Goal: Transaction & Acquisition: Purchase product/service

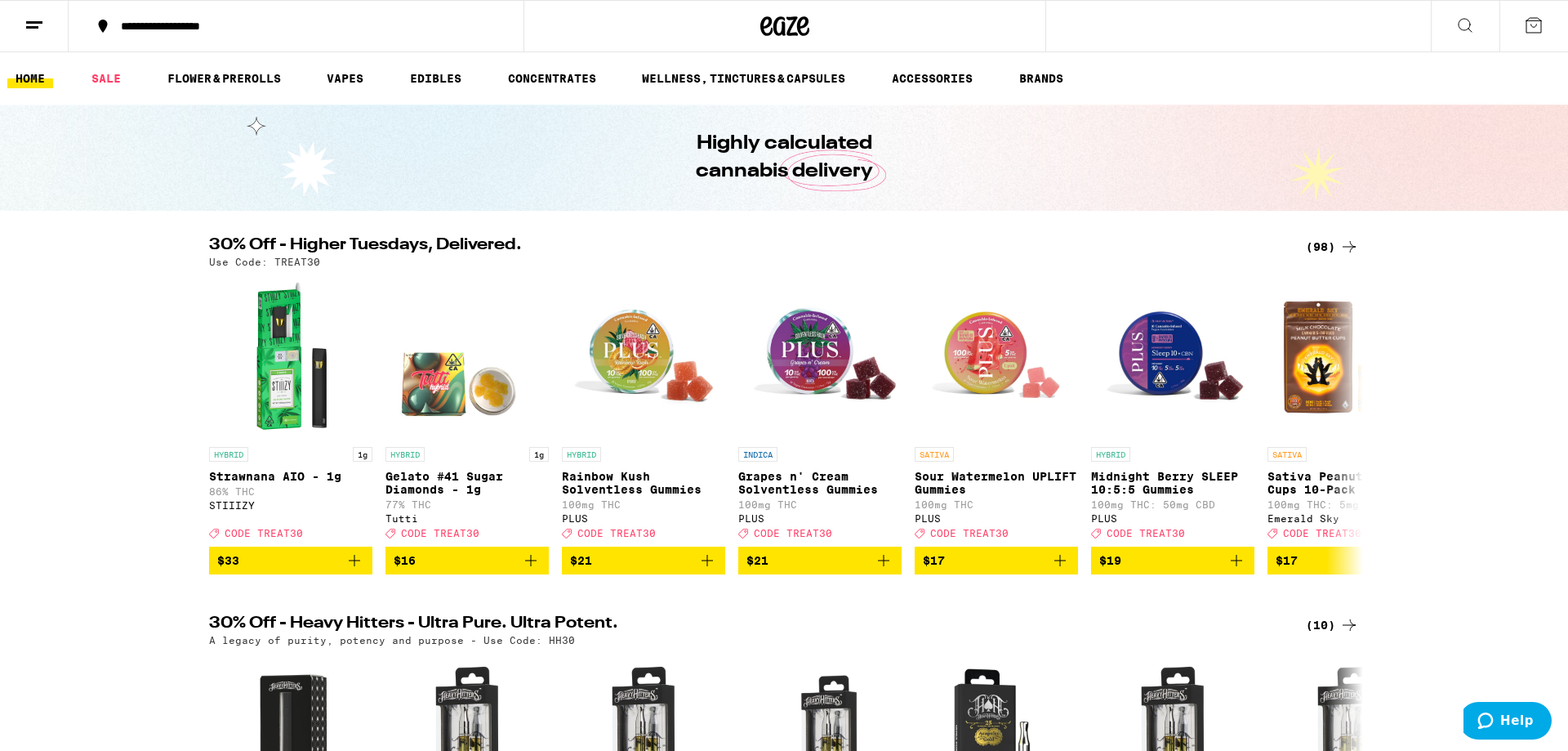
click at [437, 251] on h2 "30% Off - Higher Tuesdays, Delivered." at bounding box center [744, 246] width 1070 height 20
click at [1344, 239] on icon at bounding box center [1349, 246] width 20 height 20
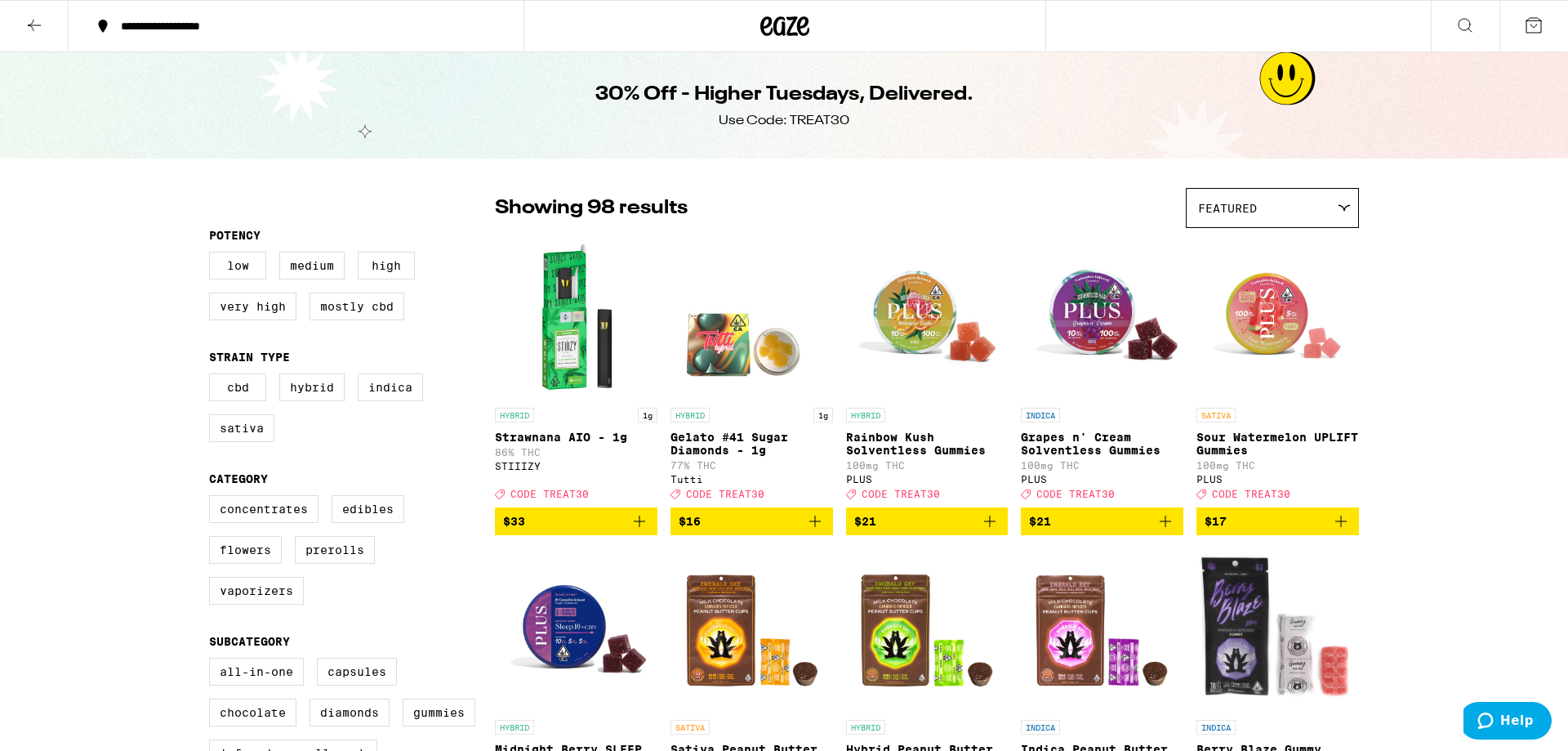
click at [1545, 28] on button at bounding box center [1534, 26] width 69 height 51
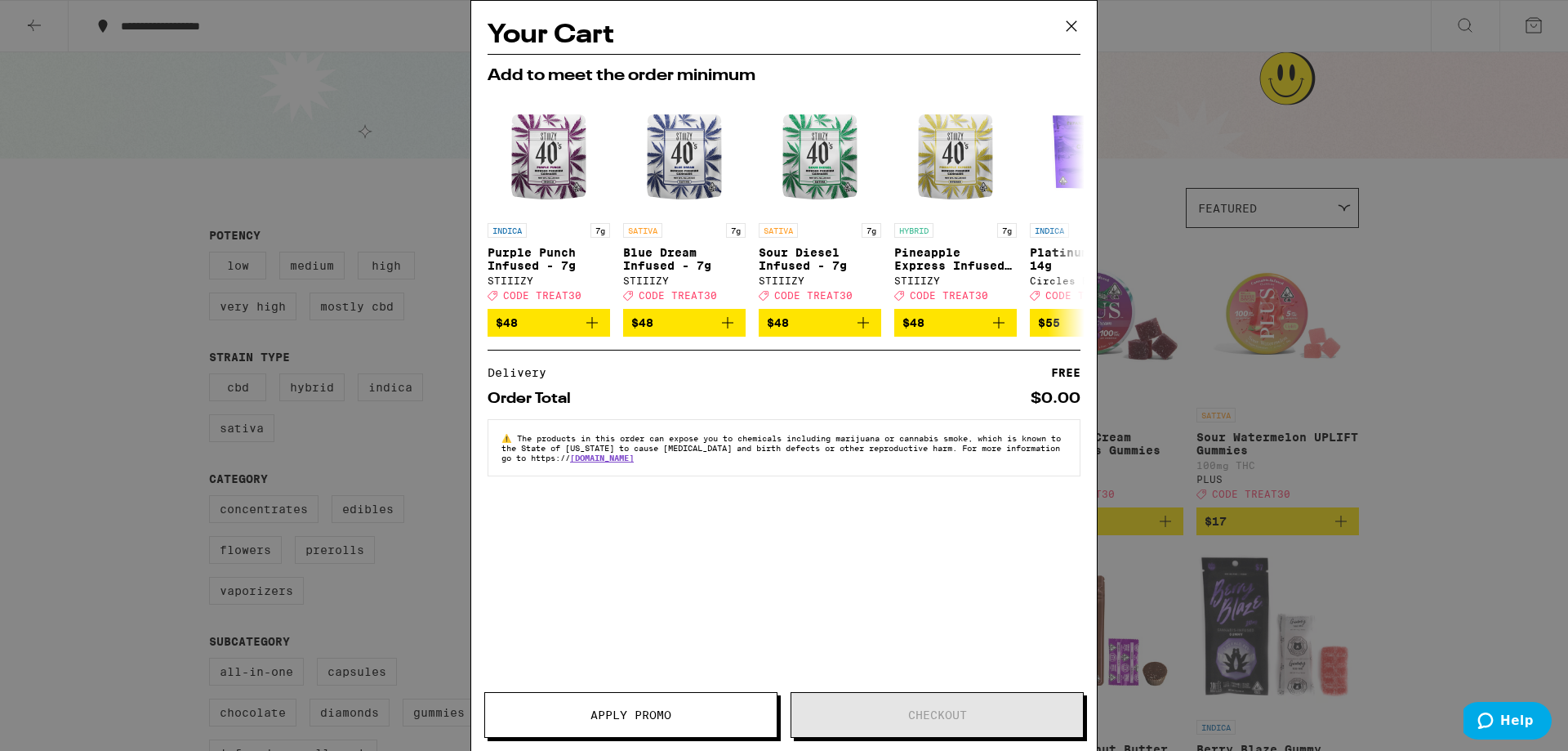
click at [1343, 406] on div "Your Cart Add to meet the order minimum INDICA 7g Purple Punch Infused - 7g STI…" at bounding box center [784, 376] width 1568 height 751
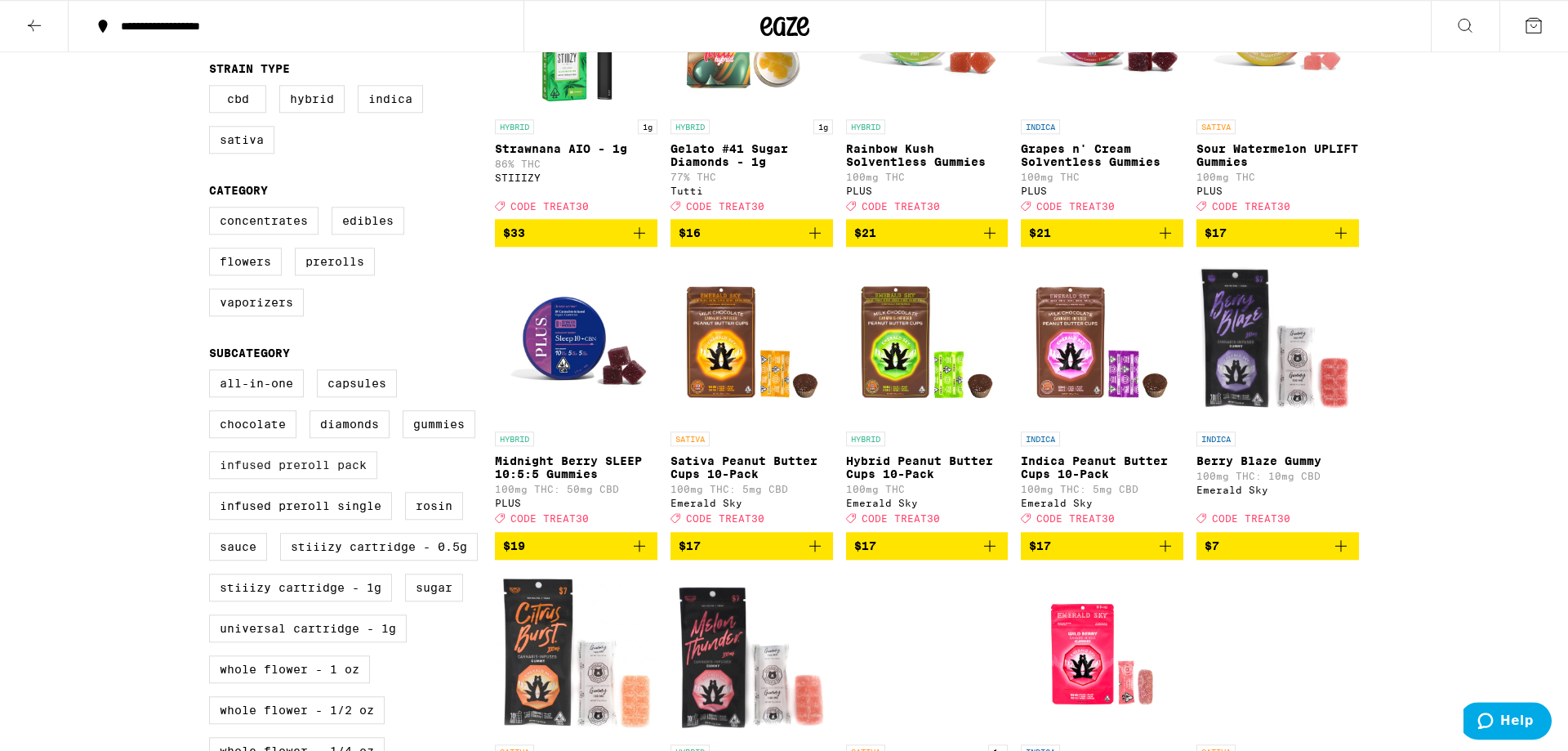
scroll to position [310, 0]
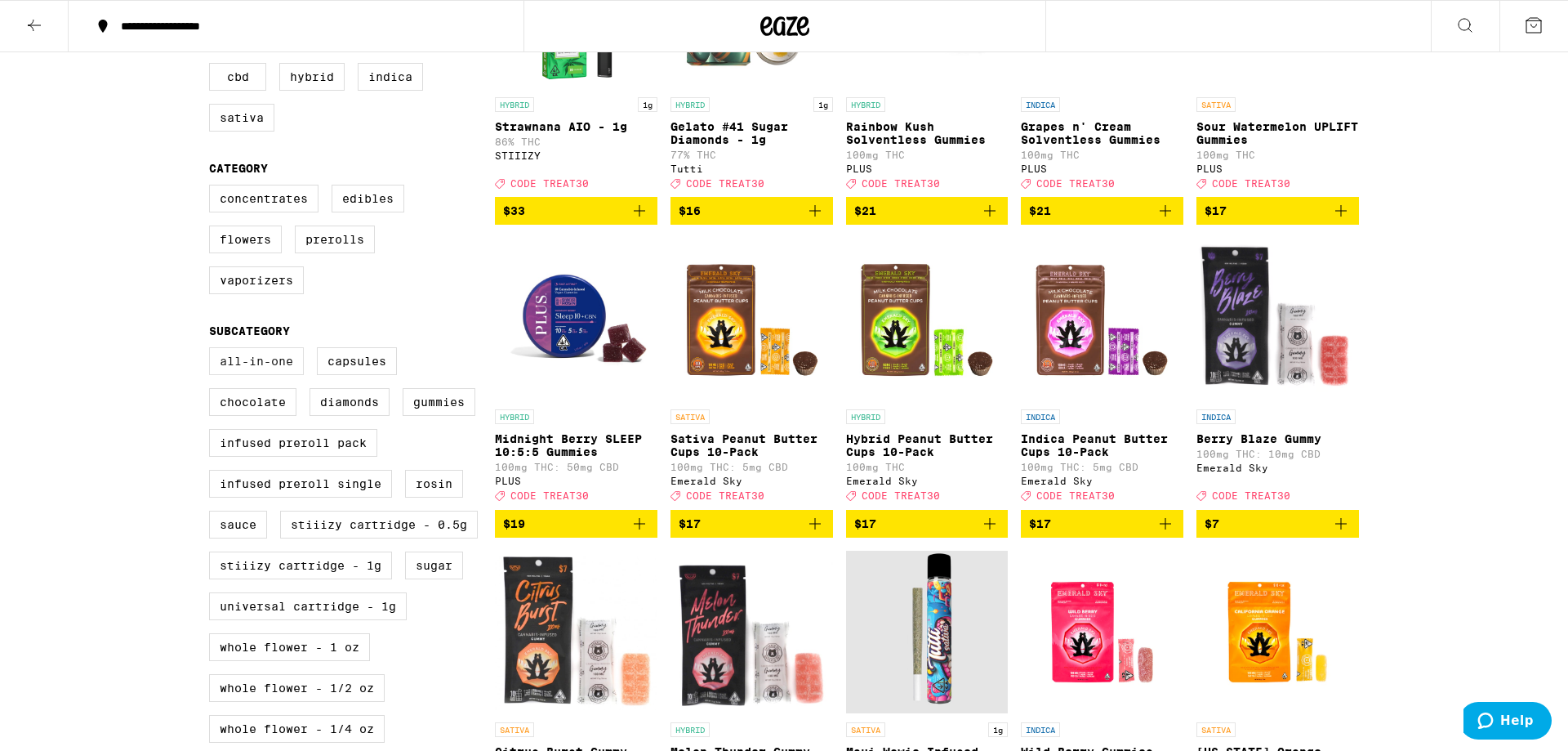
click at [254, 375] on label "All-In-One" at bounding box center [257, 361] width 95 height 28
click at [214, 351] on input "All-In-One" at bounding box center [213, 350] width 1 height 1
checkbox input "true"
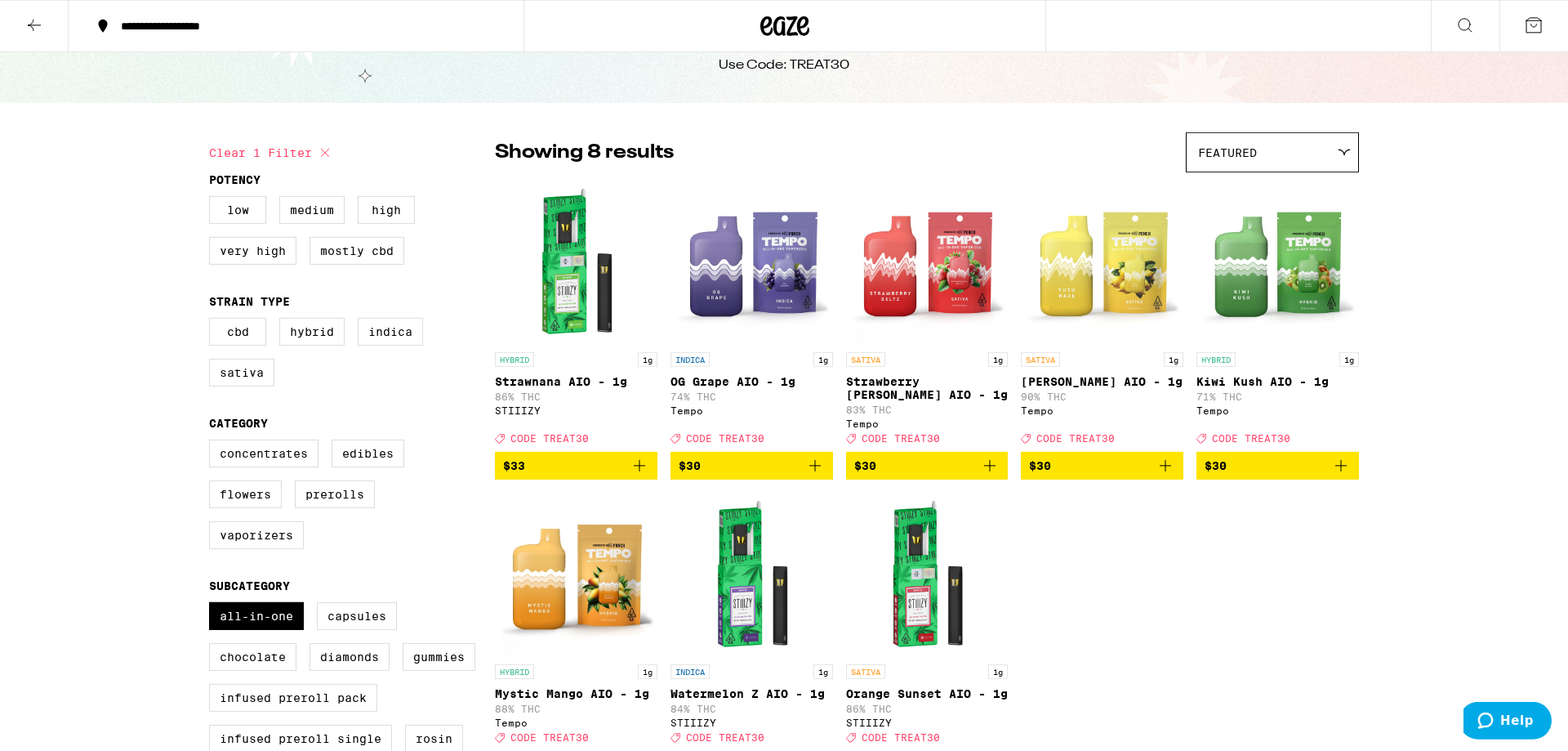
scroll to position [155, 0]
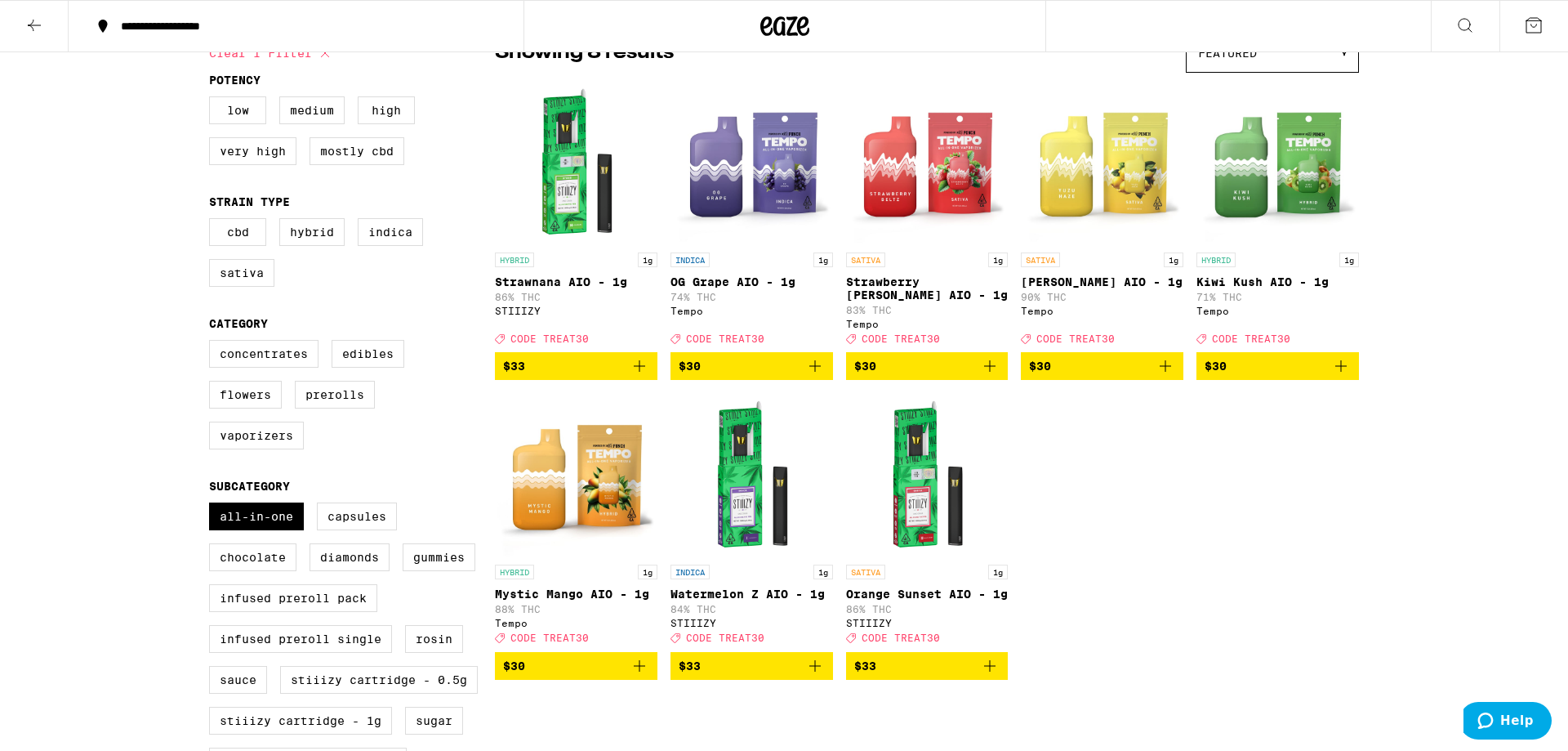
click at [815, 376] on icon "Add to bag" at bounding box center [815, 366] width 20 height 20
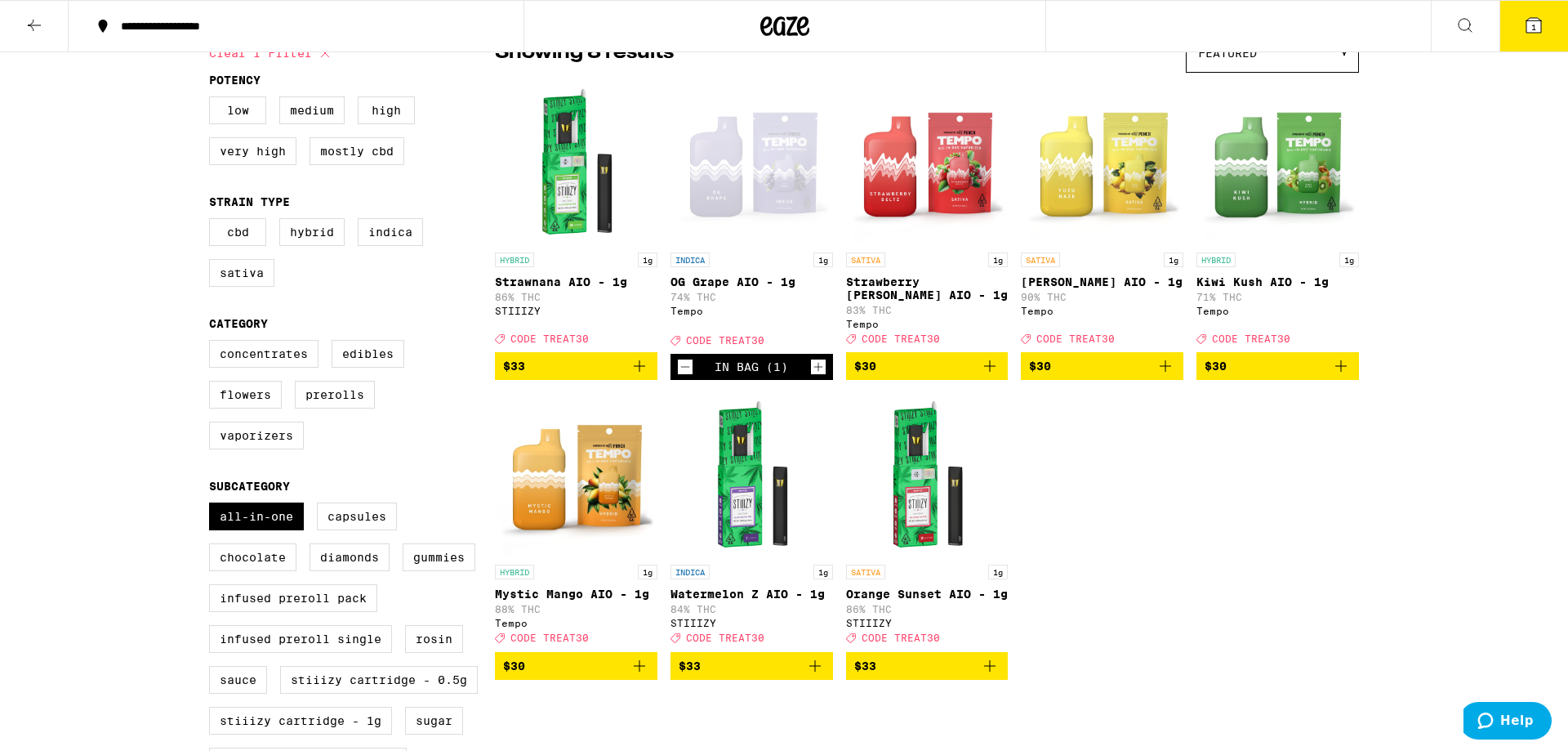
scroll to position [208, 0]
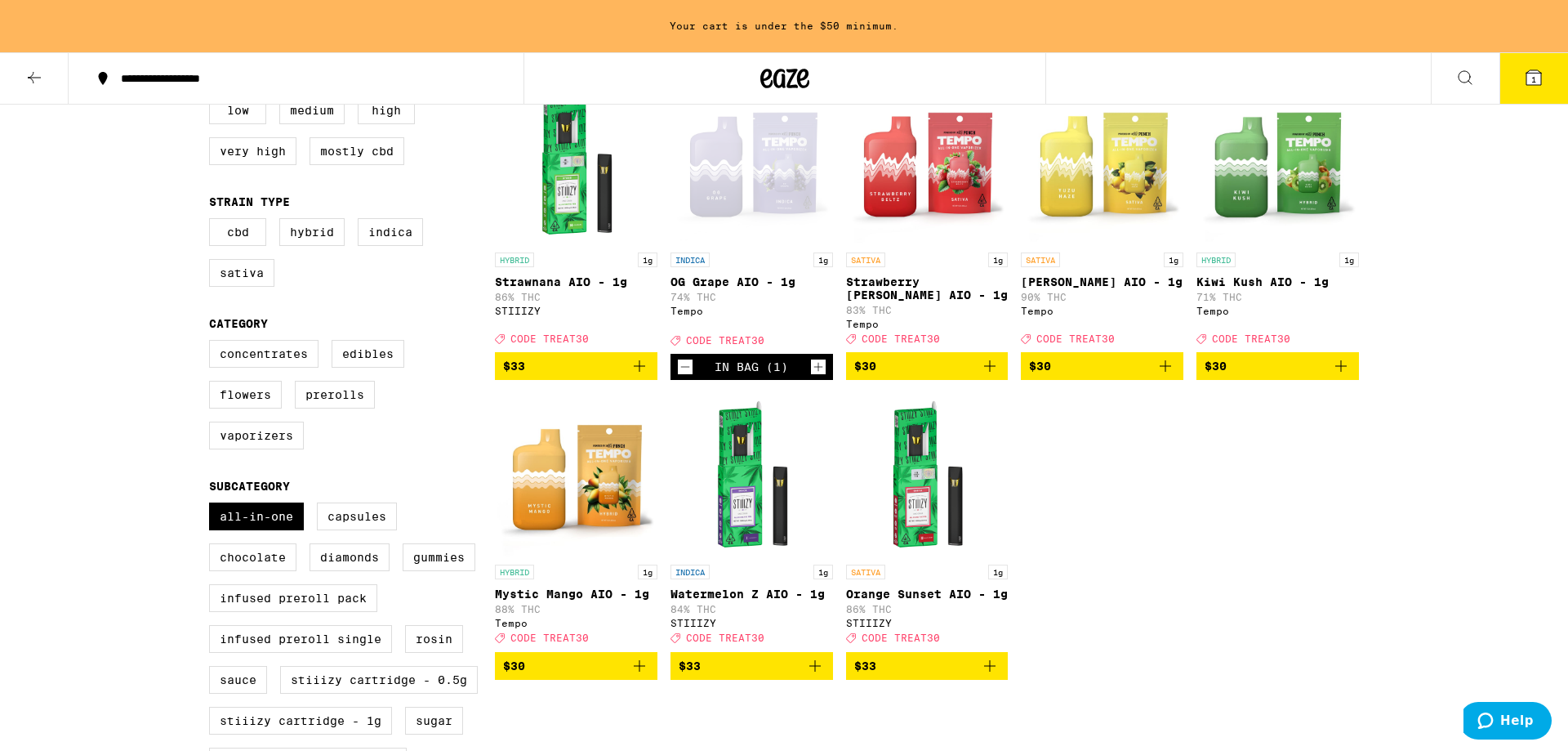
click at [1258, 194] on img "Open page for Kiwi Kush AIO - 1g from Tempo" at bounding box center [1278, 163] width 163 height 164
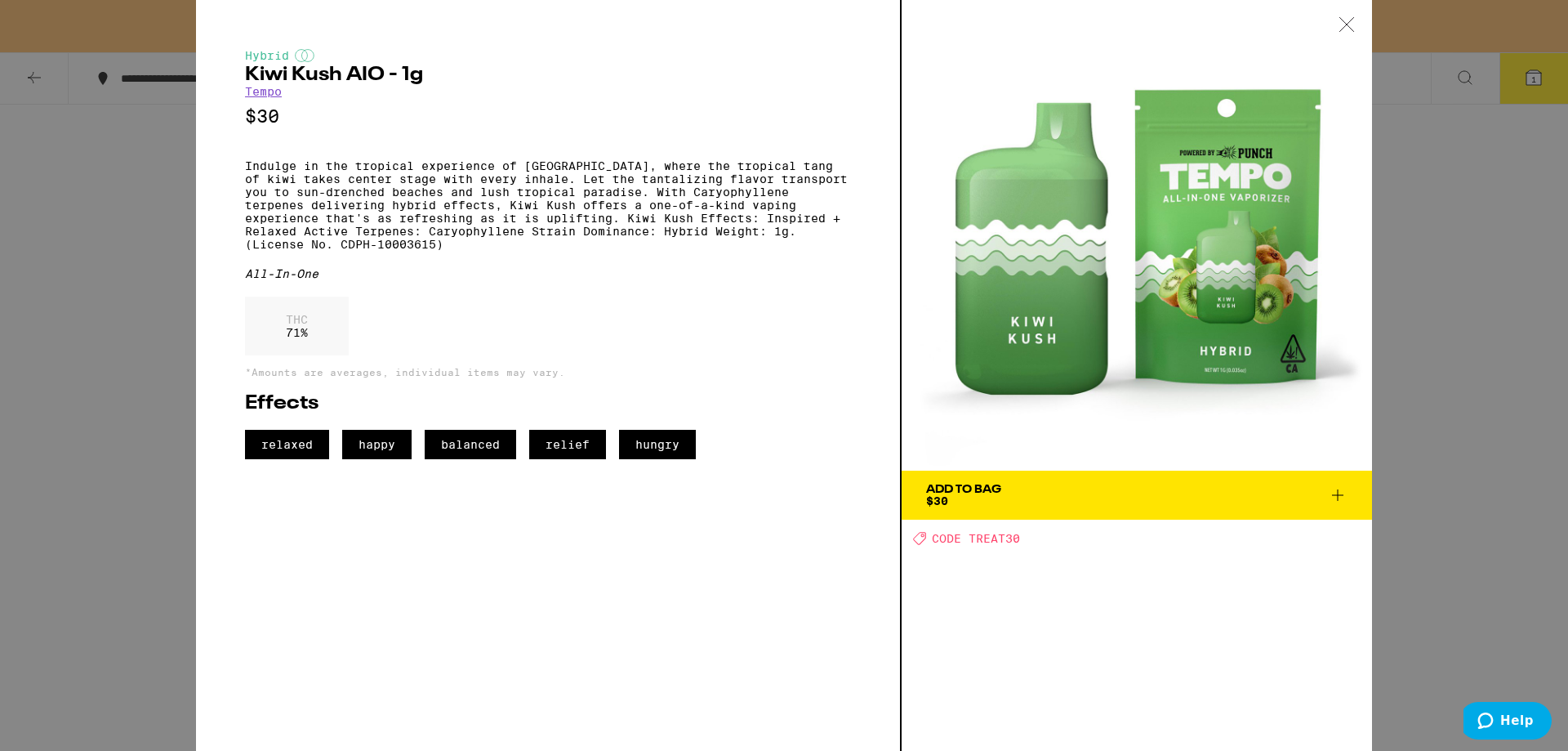
click at [1460, 348] on div "Hybrid Kiwi Kush AIO - 1g Tempo $30 Indulge in the tropical experience of Kiwi …" at bounding box center [784, 376] width 1568 height 751
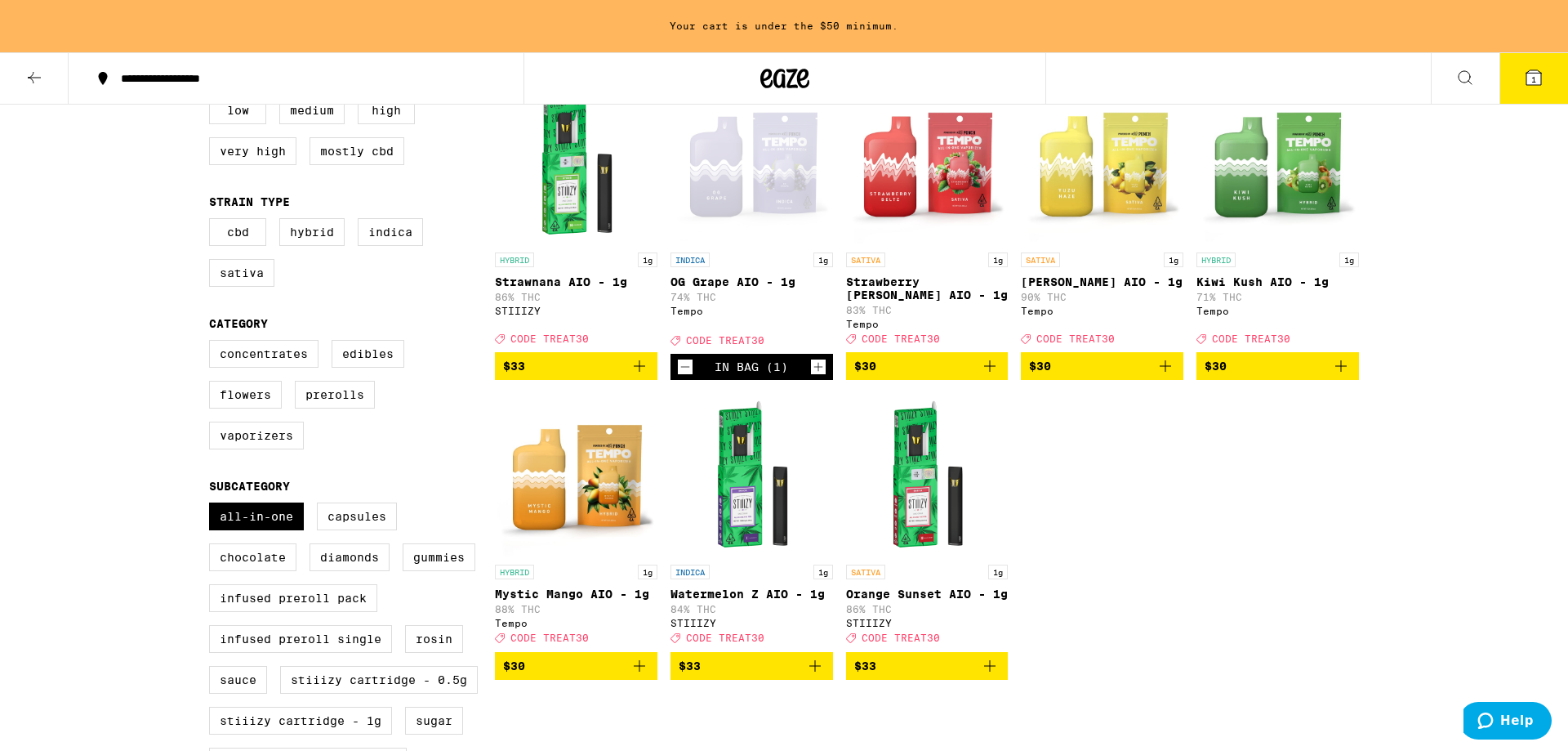
click at [544, 494] on img "Open page for Mystic Mango AIO - 1g from Tempo" at bounding box center [576, 475] width 163 height 164
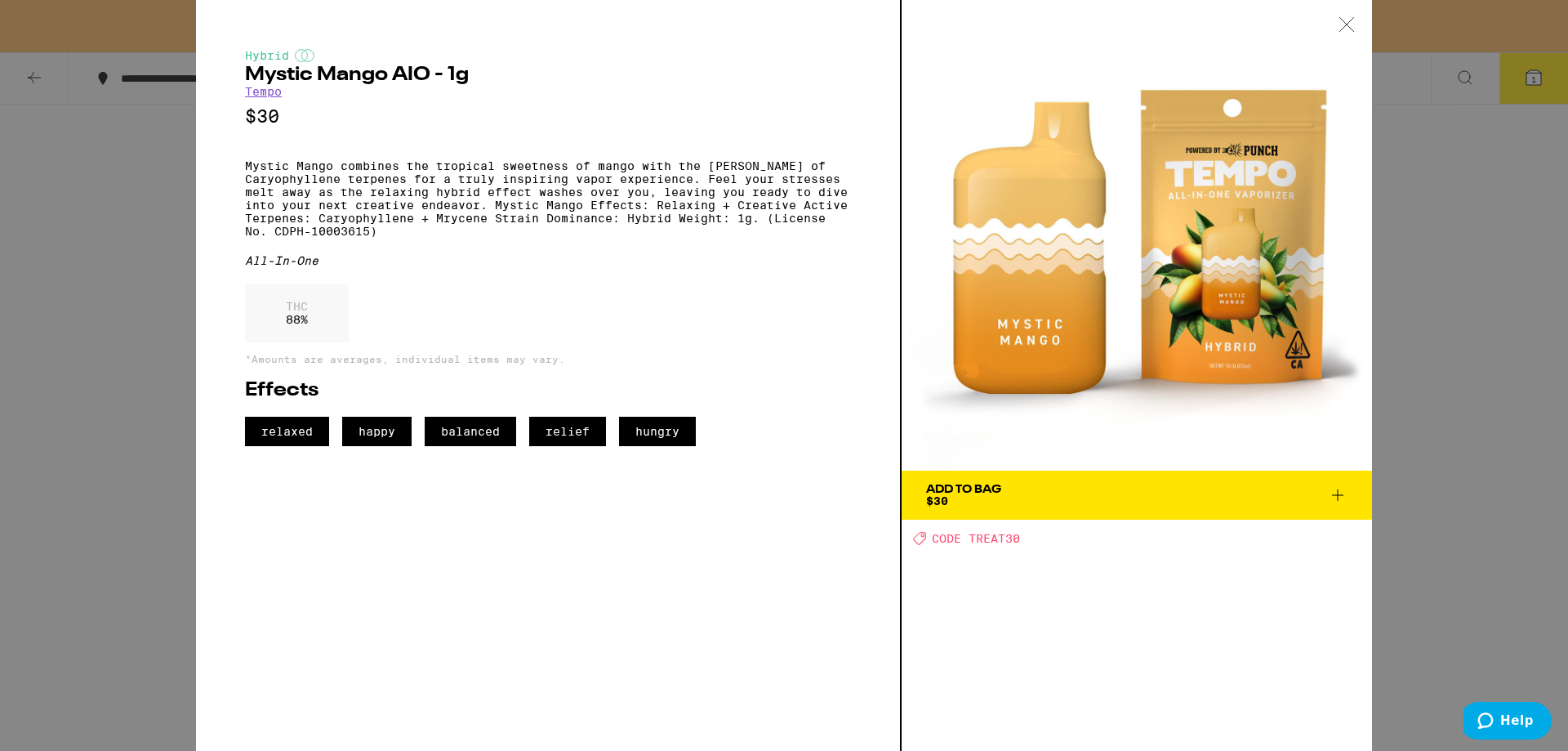
drag, startPoint x: 1567, startPoint y: 333, endPoint x: 1552, endPoint y: 324, distance: 17.5
click at [1565, 333] on div "Hybrid Mystic Mango AIO - 1g Tempo $30 Mystic Mango combines the tropical sweet…" at bounding box center [784, 376] width 1568 height 751
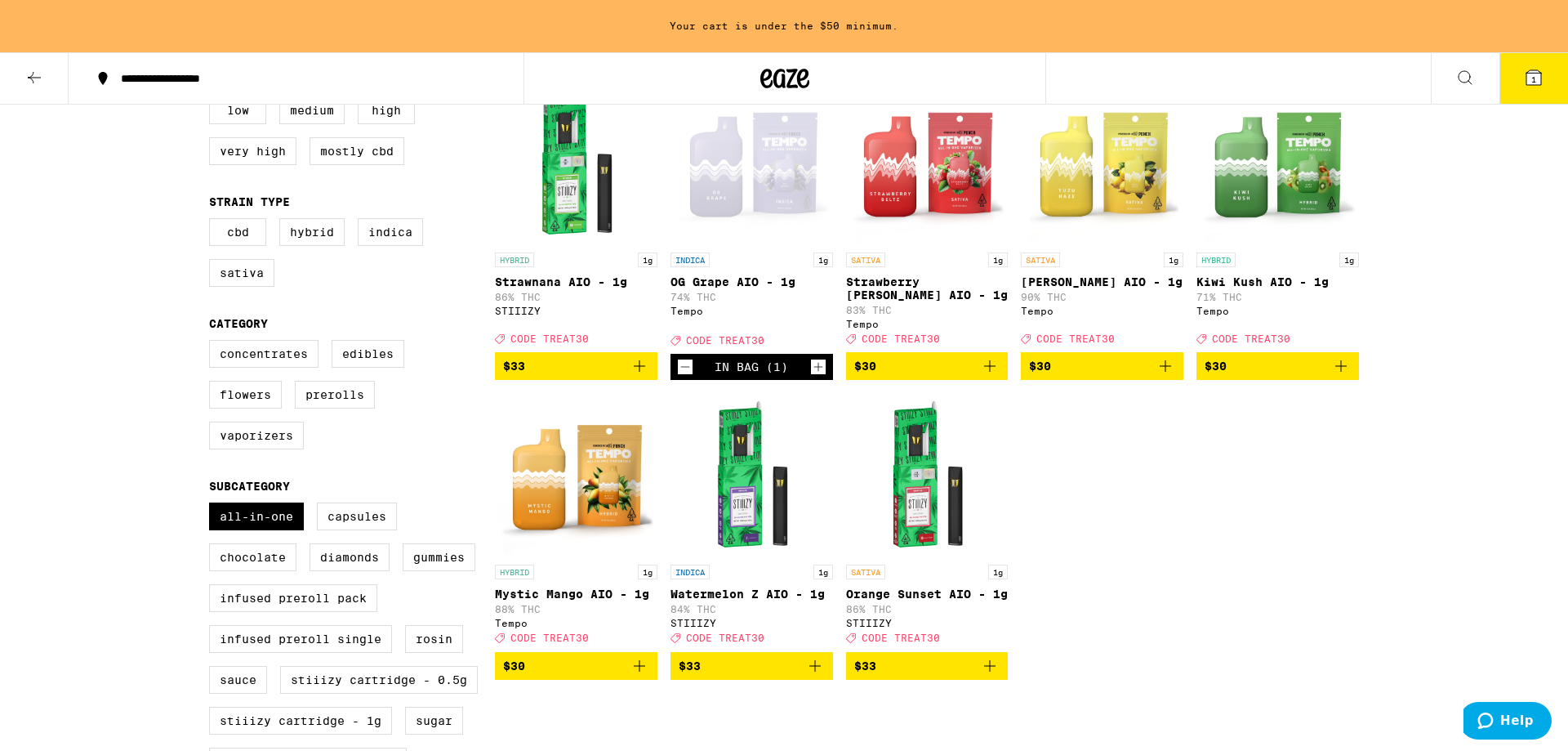
click at [957, 141] on img "Open page for Strawberry Beltz AIO - 1g from Tempo" at bounding box center [927, 163] width 163 height 164
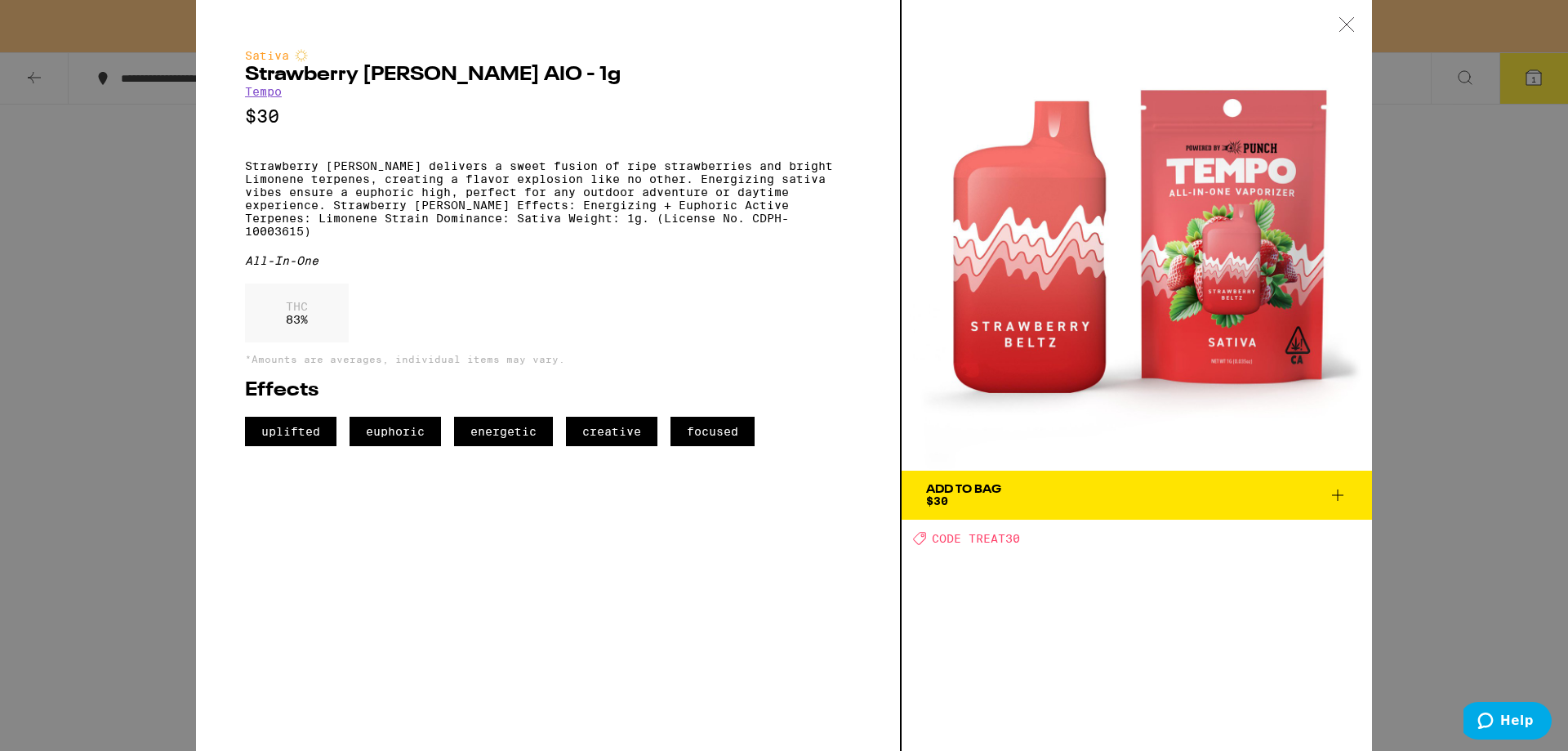
drag, startPoint x: 1567, startPoint y: 351, endPoint x: 1566, endPoint y: 341, distance: 10.0
click at [1567, 350] on div "Sativa Strawberry [PERSON_NAME] AIO - 1g Tempo $30 Strawberry [PERSON_NAME] del…" at bounding box center [784, 376] width 1568 height 751
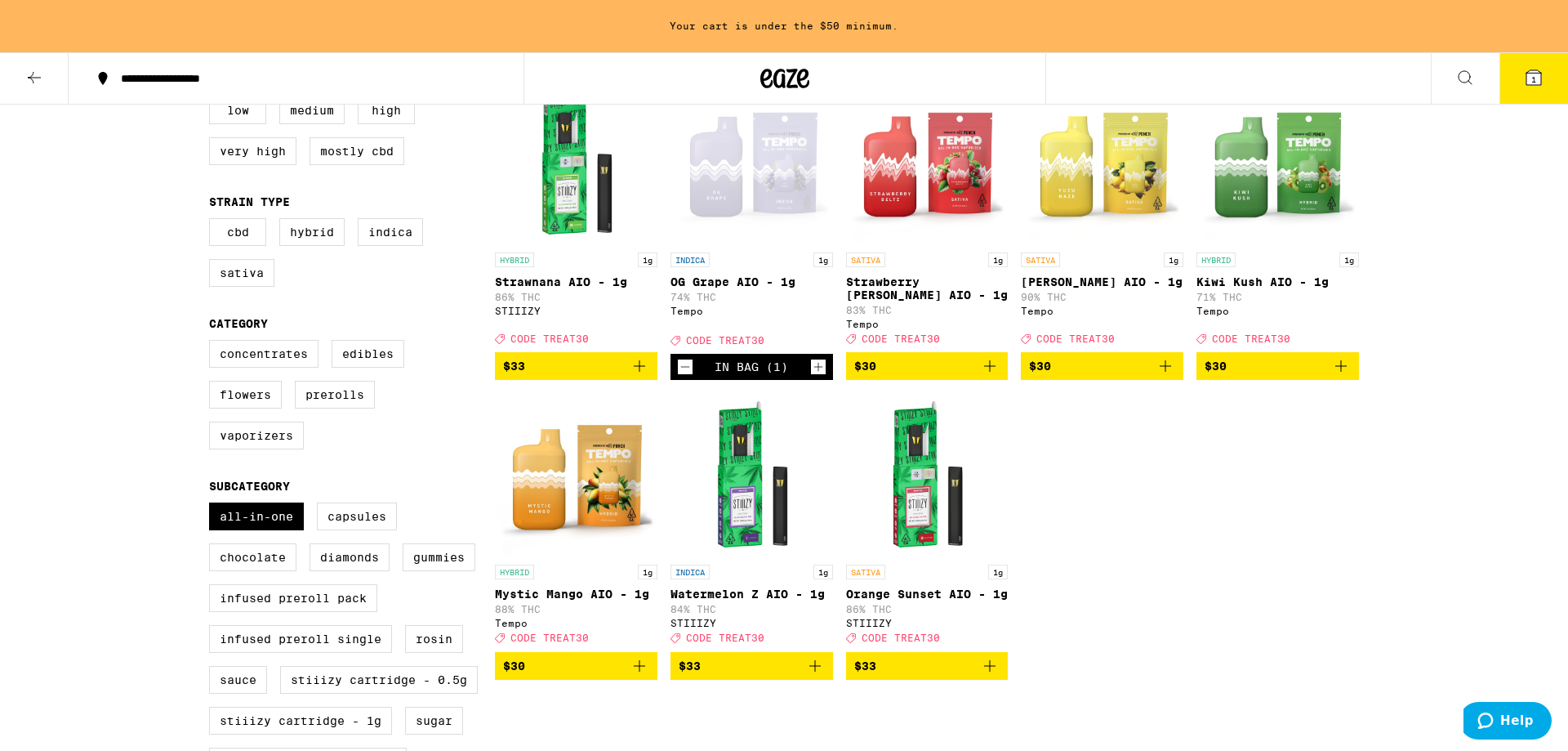
click at [1141, 144] on img "Open page for Yuzu Haze AIO - 1g from Tempo" at bounding box center [1102, 163] width 163 height 164
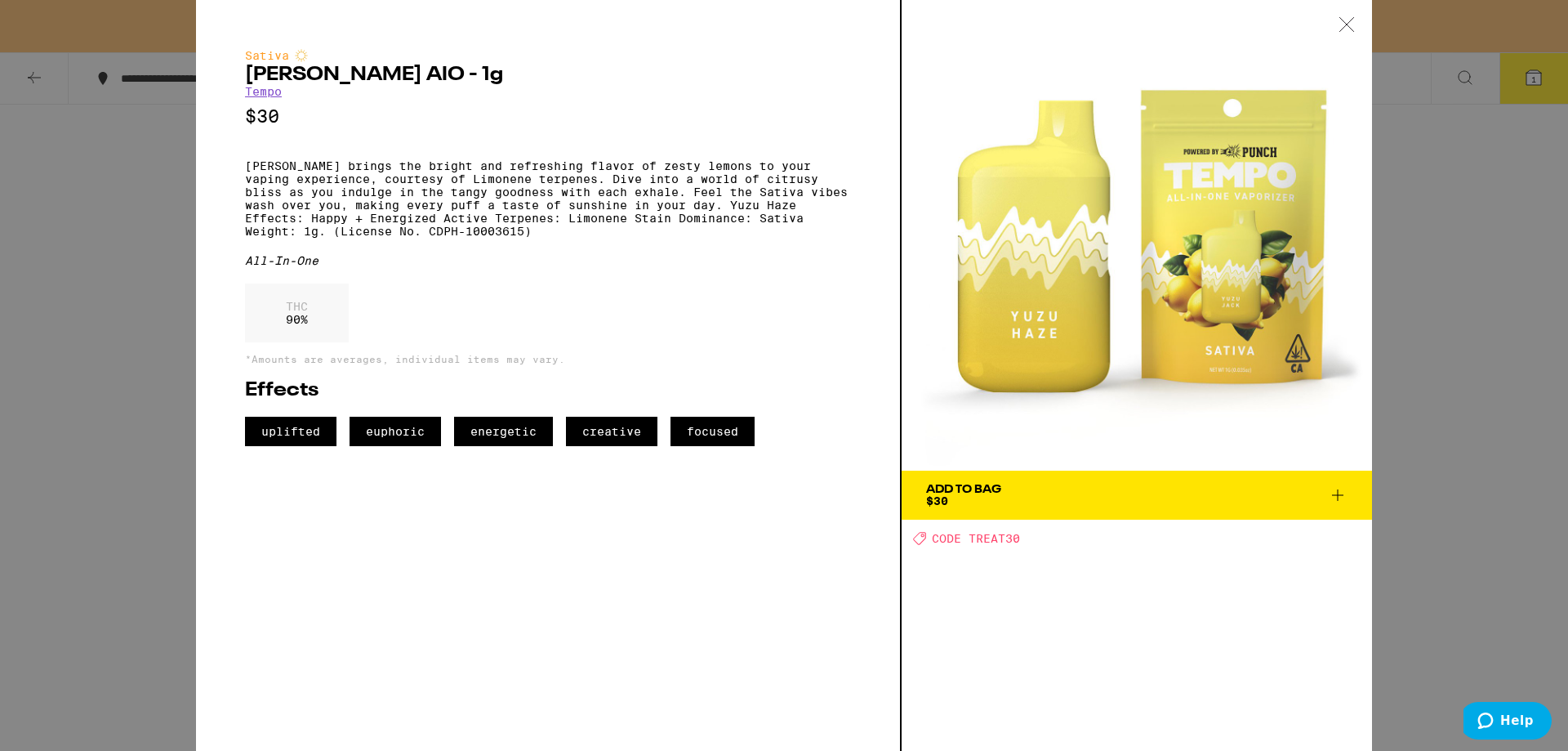
drag, startPoint x: 1518, startPoint y: 354, endPoint x: 1507, endPoint y: 348, distance: 12.5
click at [1516, 354] on div "Sativa Yuzu Haze AIO - 1g Tempo $30 [PERSON_NAME] brings the bright and refresh…" at bounding box center [784, 376] width 1568 height 751
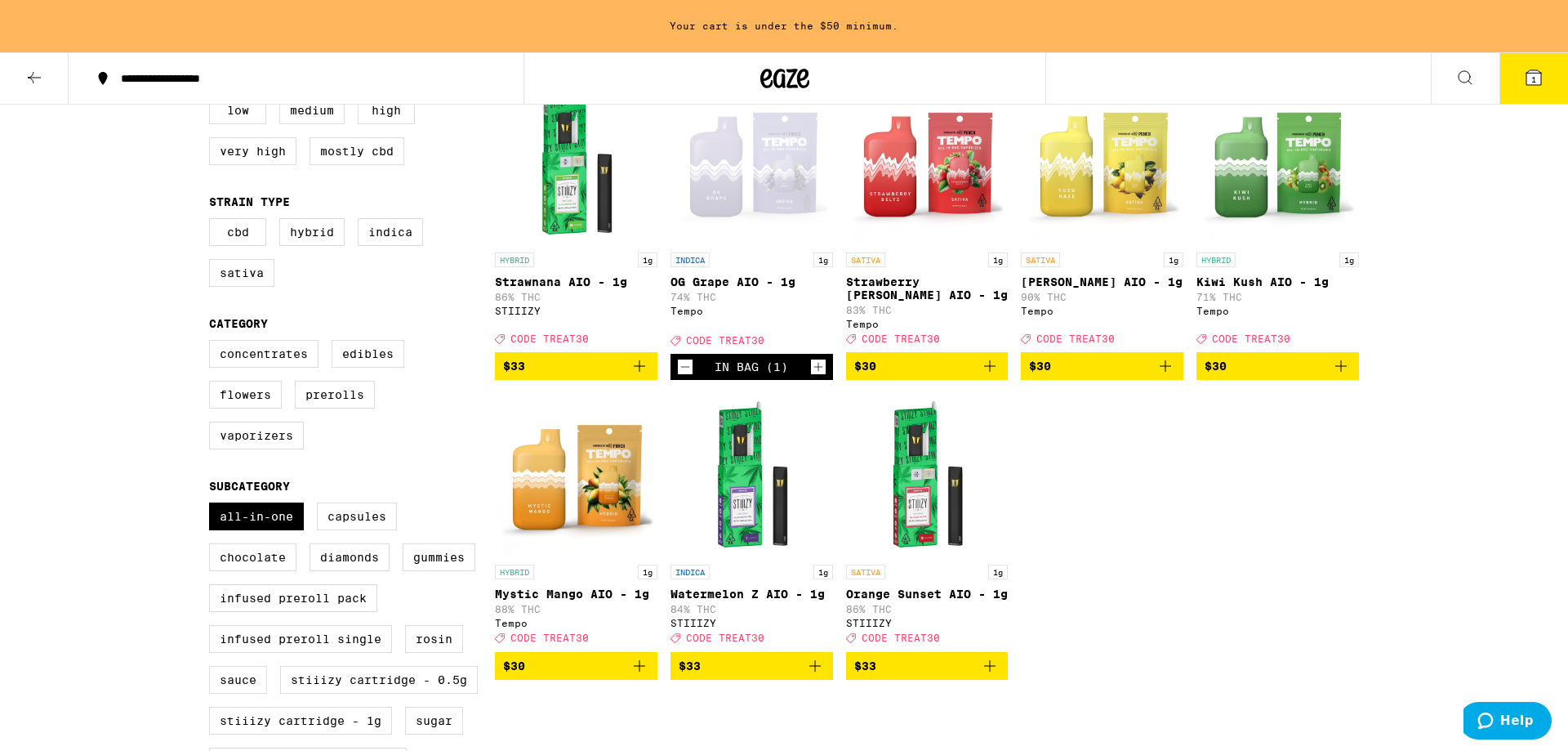
click at [987, 376] on icon "Add to bag" at bounding box center [989, 366] width 20 height 20
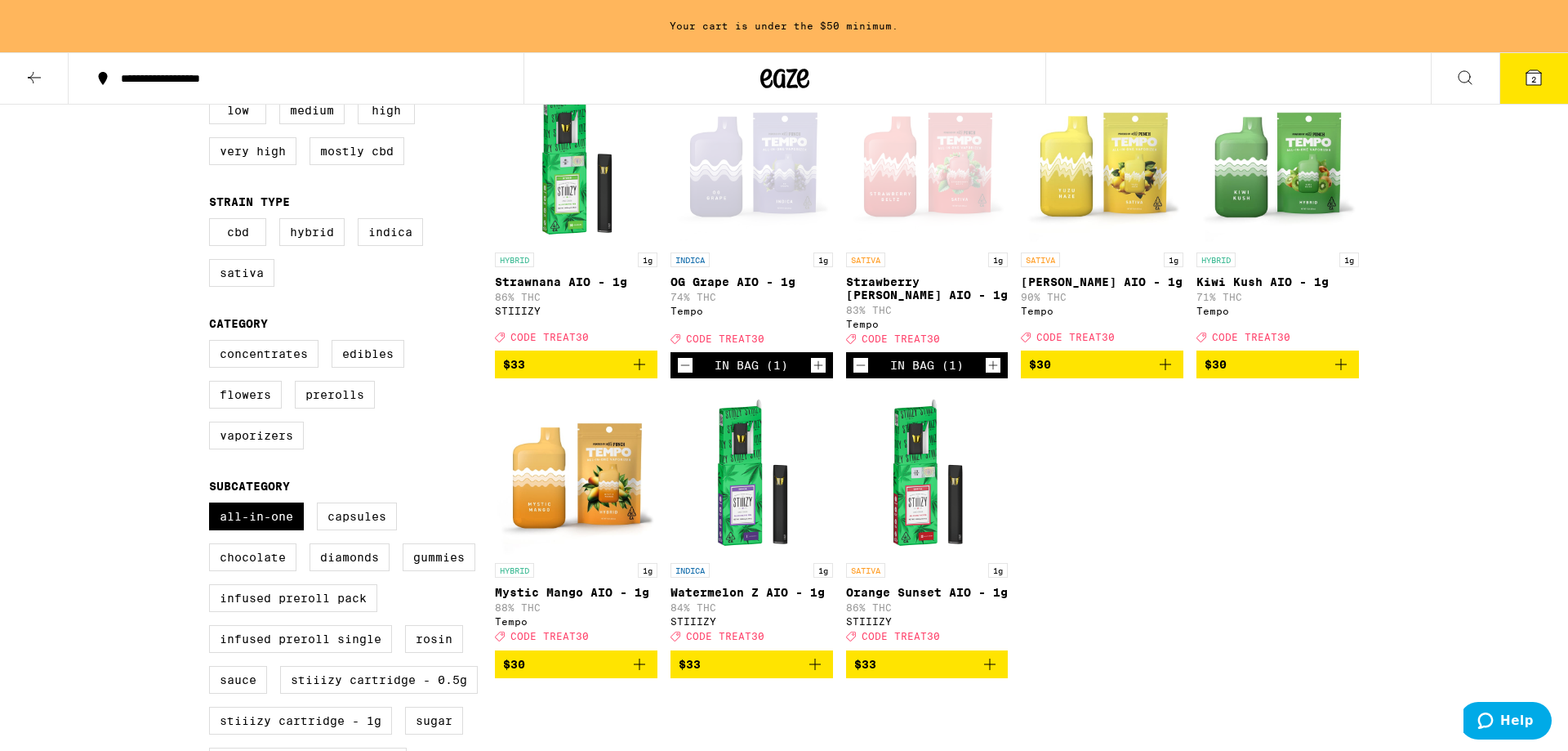
scroll to position [155, 0]
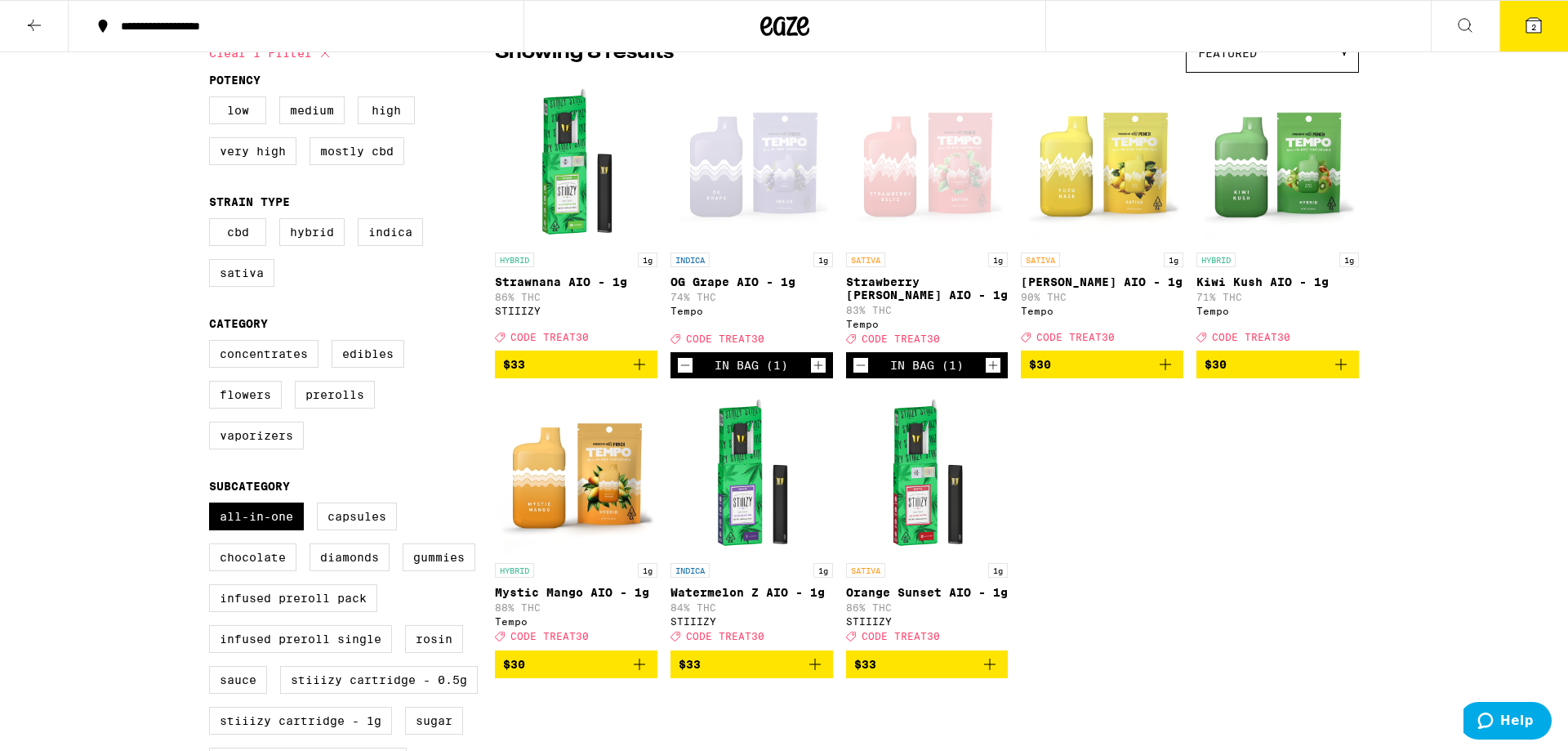
click at [1532, 26] on span "2" at bounding box center [1534, 27] width 5 height 9
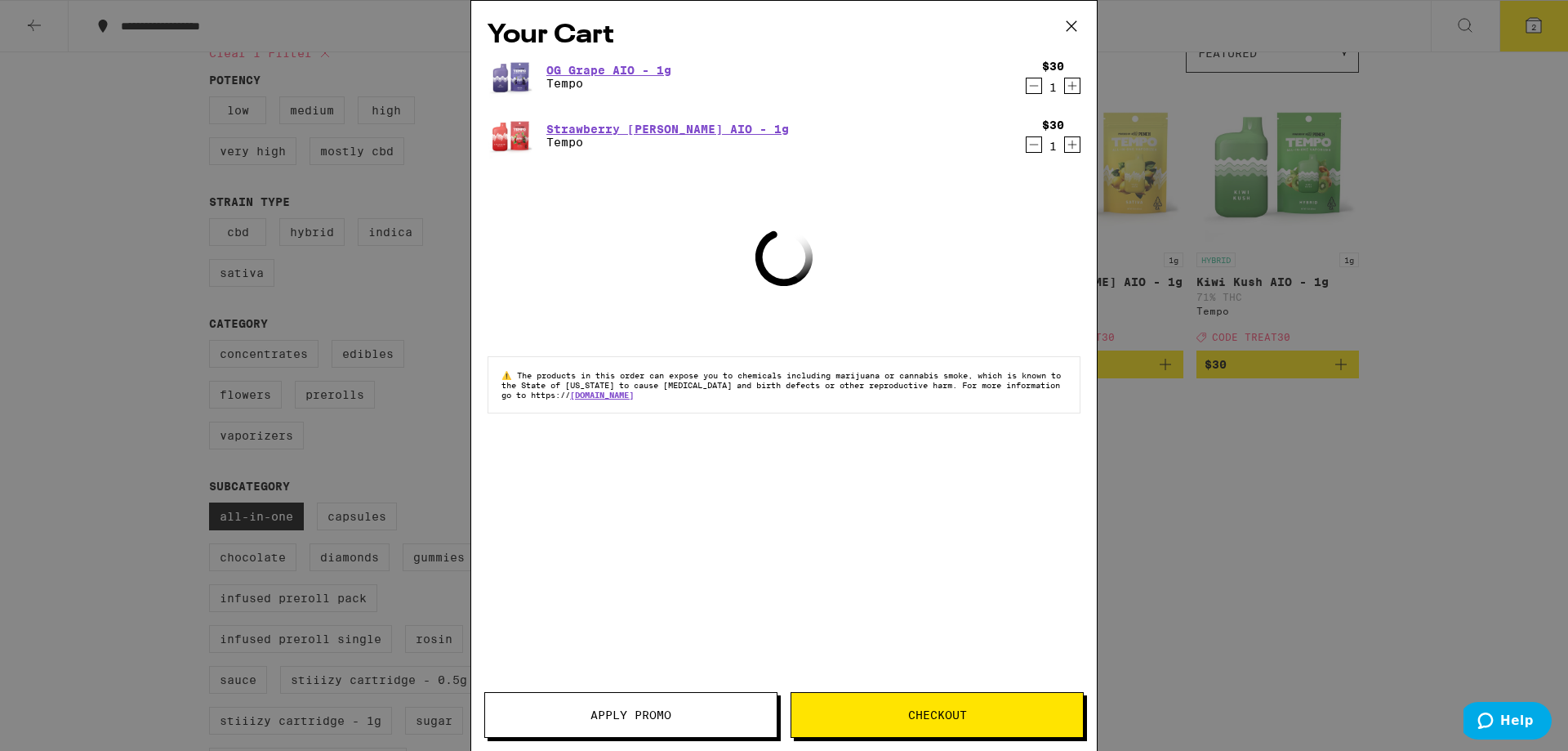
click at [618, 707] on button "Apply Promo" at bounding box center [631, 715] width 294 height 46
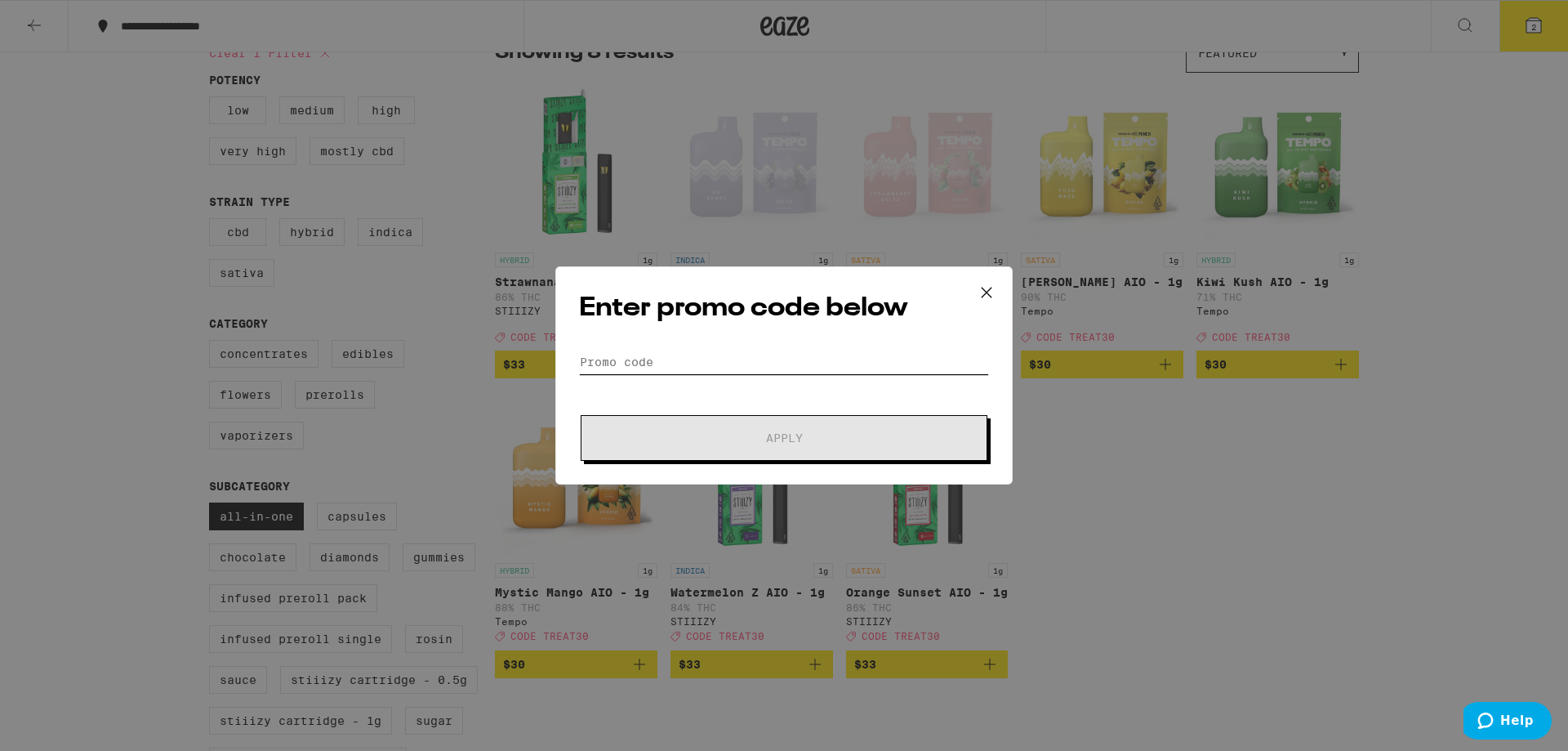
click at [690, 364] on input "Promo Code" at bounding box center [784, 362] width 410 height 24
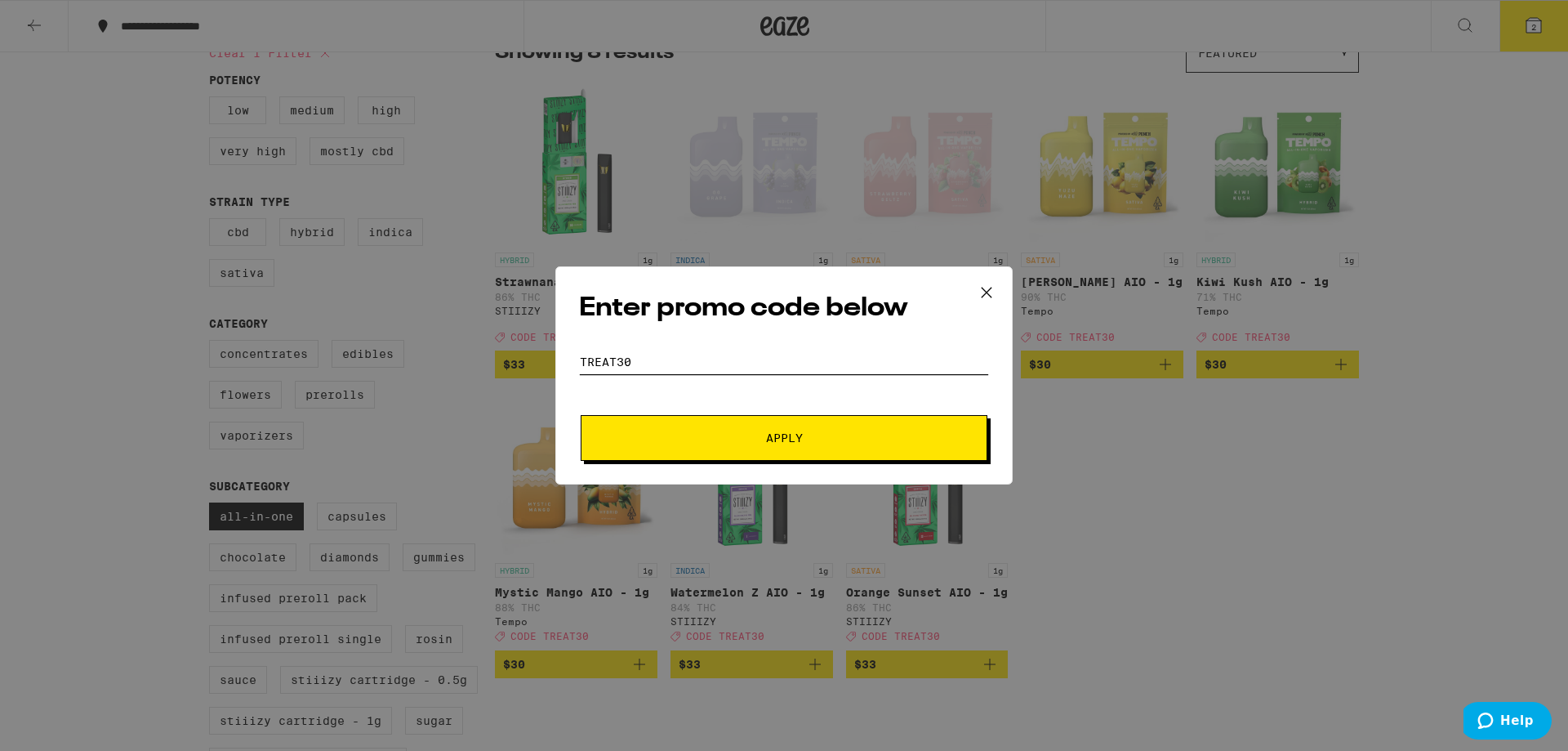
type input "treat30"
click at [729, 439] on span "Apply" at bounding box center [784, 438] width 294 height 11
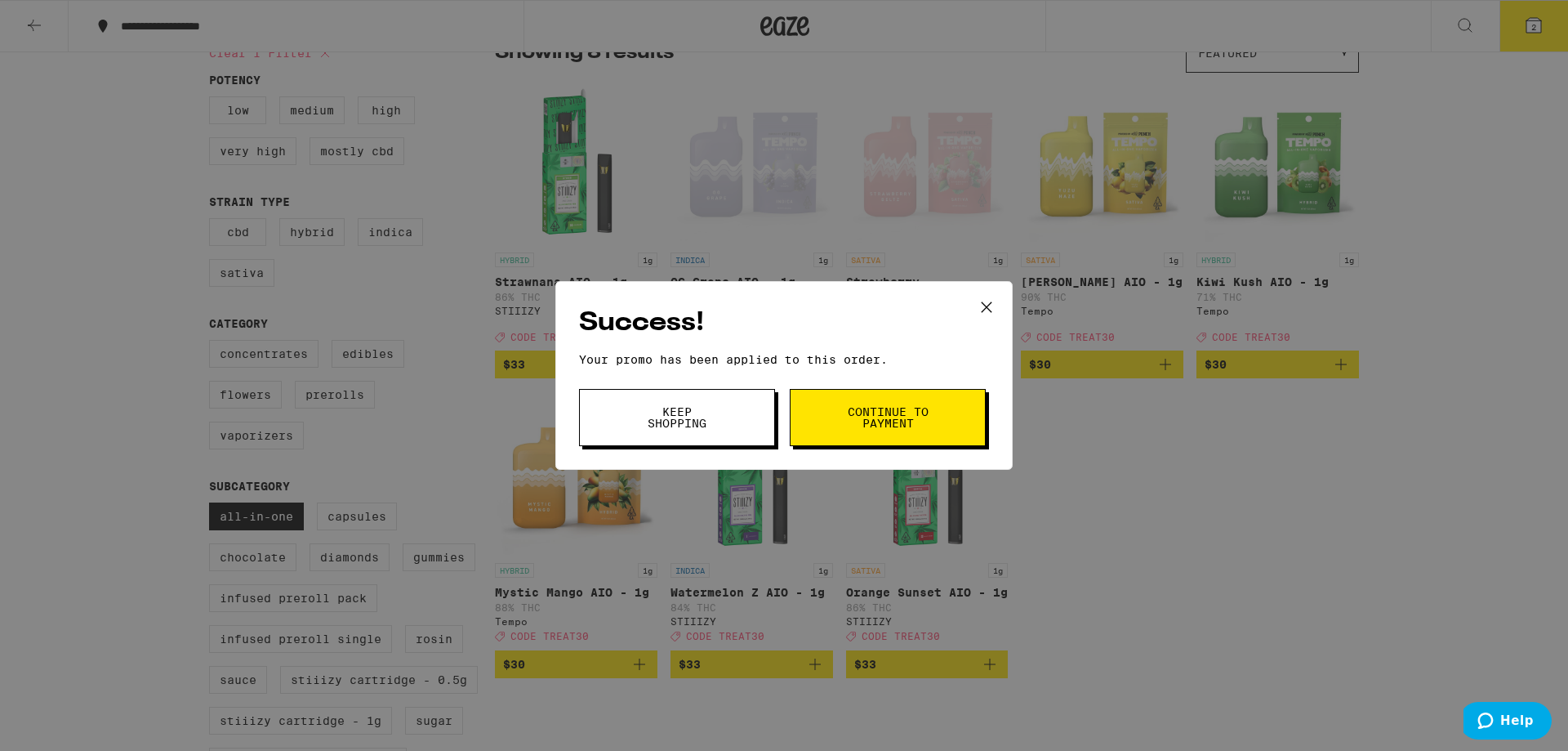
drag, startPoint x: 926, startPoint y: 397, endPoint x: 926, endPoint y: 388, distance: 9.0
click at [925, 396] on button "Continue to payment" at bounding box center [888, 418] width 196 height 57
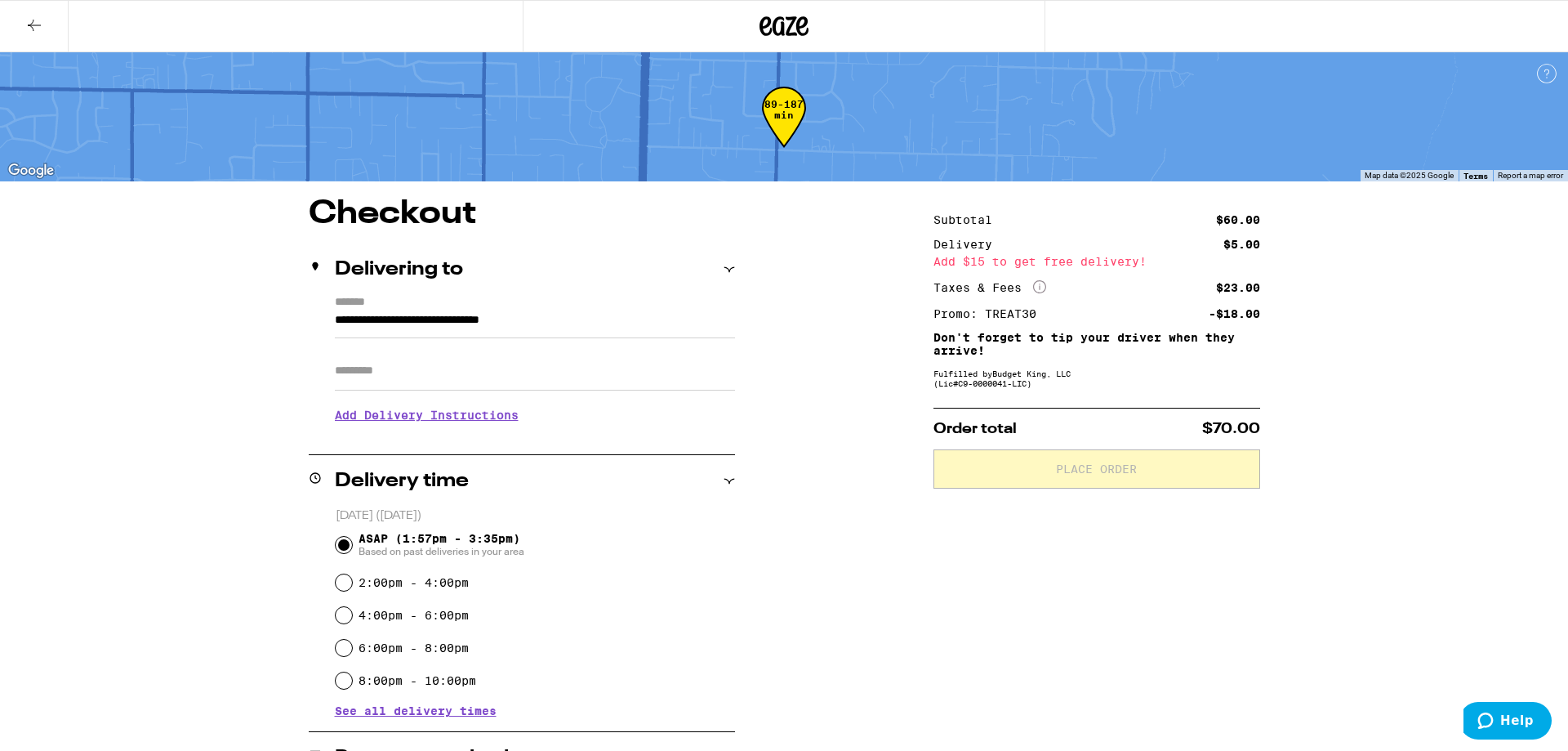
click at [1317, 330] on div "**********" at bounding box center [784, 646] width 1176 height 897
